Goal: Task Accomplishment & Management: Manage account settings

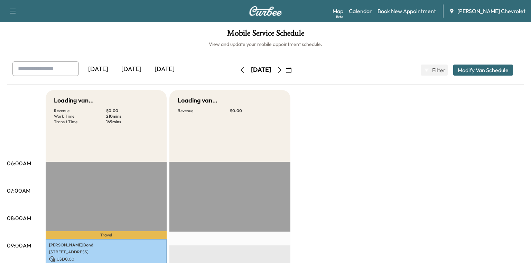
click at [141, 67] on div "[DATE]" at bounding box center [131, 70] width 33 height 16
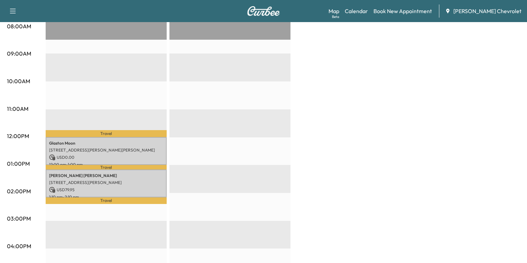
scroll to position [194, 0]
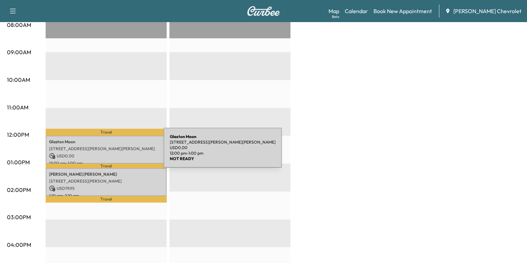
click at [112, 153] on p "USD 0.00" at bounding box center [106, 156] width 114 height 6
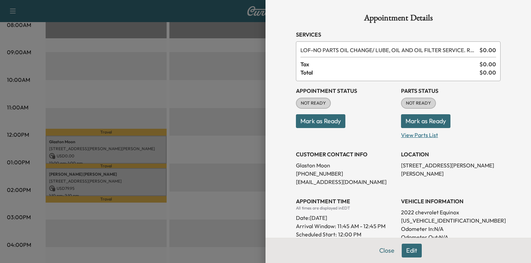
click at [415, 134] on p "View Parts List" at bounding box center [451, 133] width 100 height 11
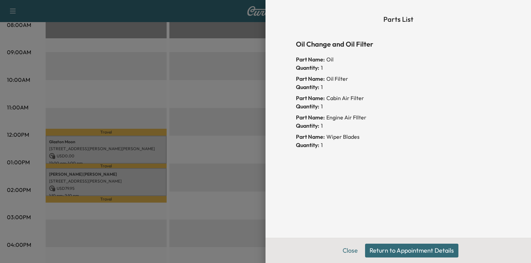
click at [400, 253] on button "Return to Appointment Details" at bounding box center [411, 251] width 93 height 14
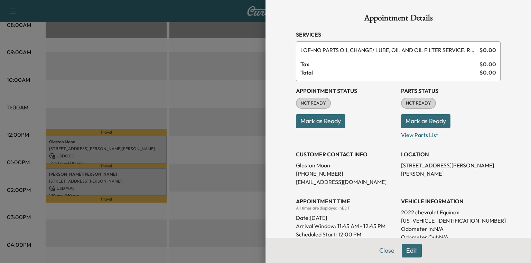
click at [420, 120] on button "Mark as Ready" at bounding box center [425, 121] width 49 height 14
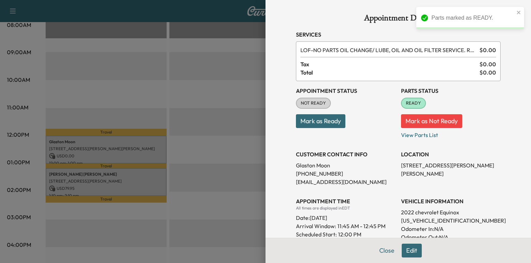
click at [70, 177] on div at bounding box center [265, 131] width 531 height 263
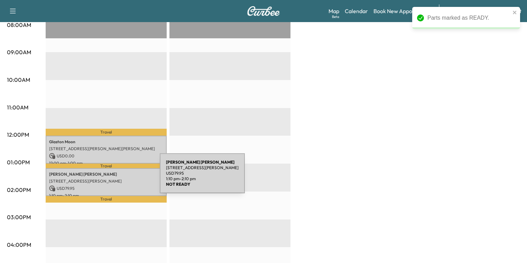
click at [108, 179] on p "[STREET_ADDRESS][PERSON_NAME]" at bounding box center [106, 182] width 114 height 6
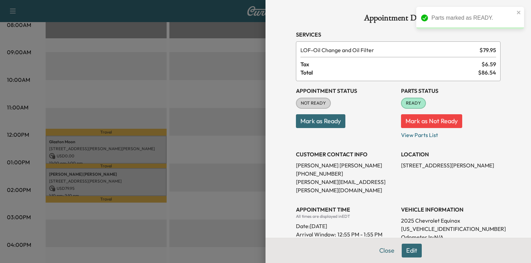
click at [233, 123] on div at bounding box center [265, 131] width 531 height 263
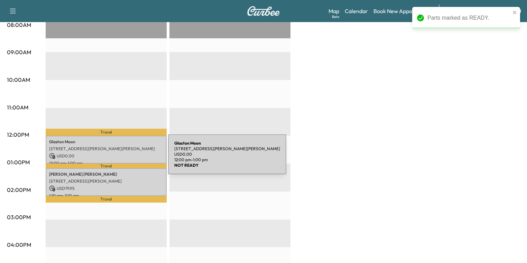
click at [113, 155] on p "USD 0.00" at bounding box center [106, 156] width 114 height 6
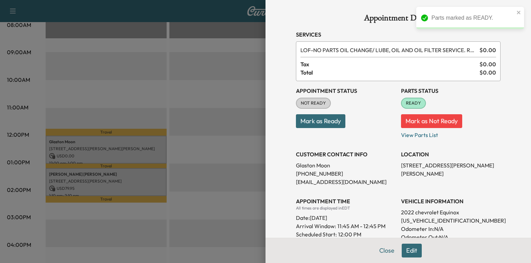
click at [218, 147] on div at bounding box center [265, 131] width 531 height 263
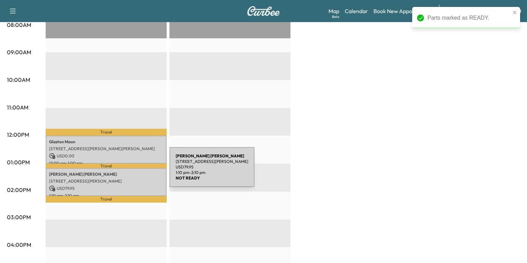
click at [118, 172] on p "[PERSON_NAME]" at bounding box center [106, 175] width 114 height 6
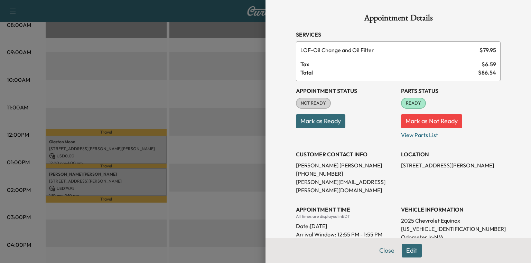
click at [203, 69] on div at bounding box center [265, 131] width 531 height 263
